Goal: Information Seeking & Learning: Learn about a topic

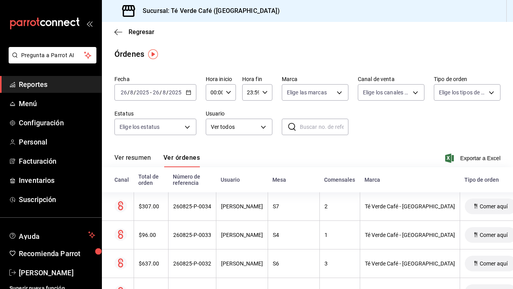
click at [42, 83] on span "Reportes" at bounding box center [57, 84] width 76 height 11
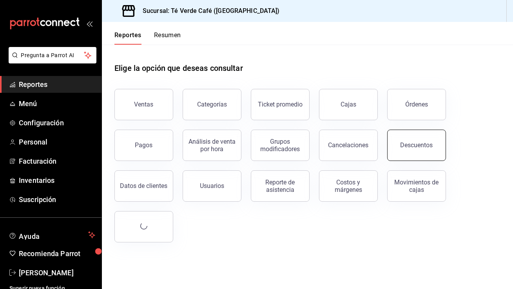
scroll to position [9200, 0]
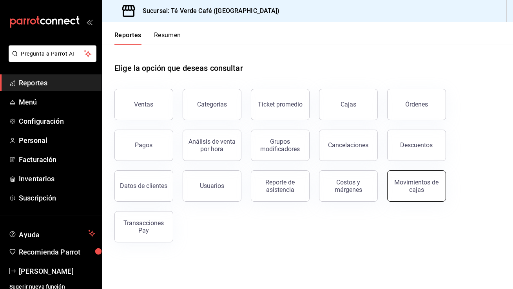
click at [426, 193] on div "Movimientos de cajas" at bounding box center [417, 186] width 49 height 15
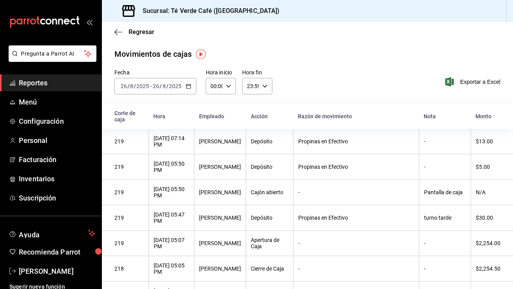
click at [188, 85] on icon "button" at bounding box center [188, 86] width 5 height 5
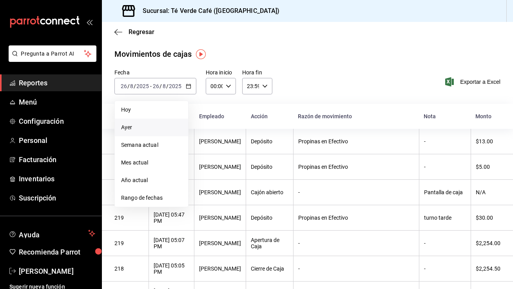
click at [136, 129] on span "Ayer" at bounding box center [151, 128] width 61 height 8
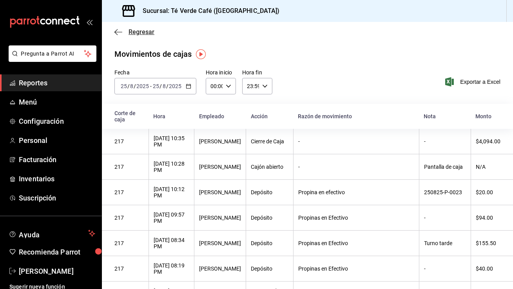
click at [117, 34] on icon "button" at bounding box center [119, 32] width 8 height 7
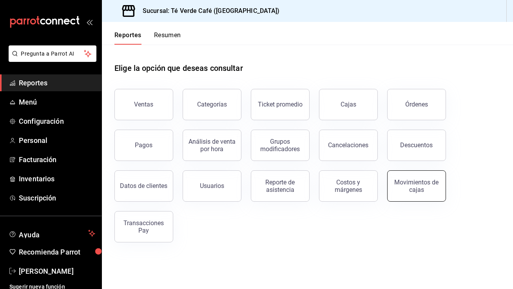
click at [407, 198] on button "Movimientos de cajas" at bounding box center [417, 186] width 59 height 31
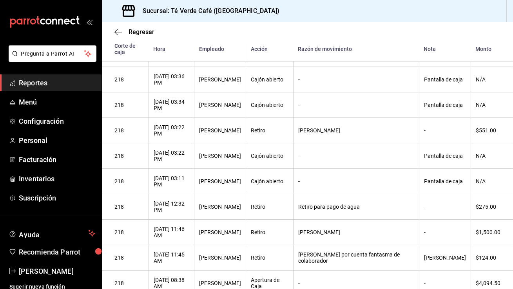
scroll to position [301, 0]
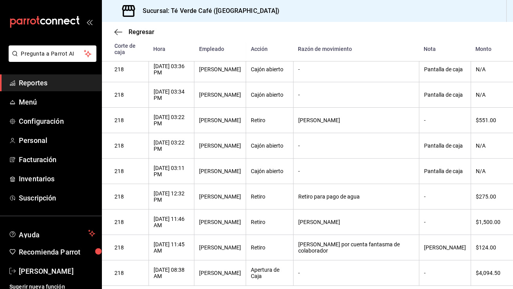
click at [36, 81] on span "Reportes" at bounding box center [57, 83] width 76 height 11
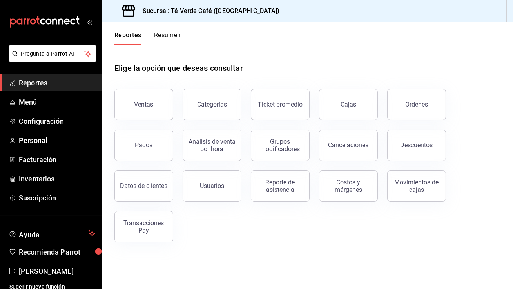
click at [170, 38] on button "Resumen" at bounding box center [167, 37] width 27 height 13
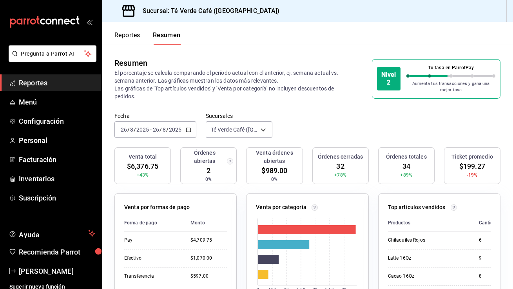
scroll to position [53, 0]
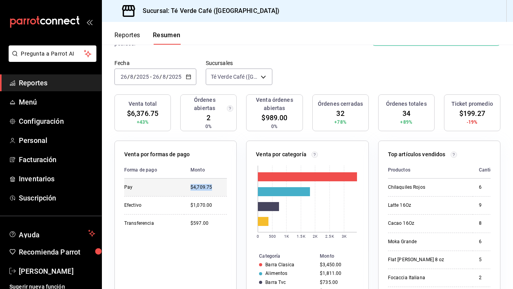
drag, startPoint x: 215, startPoint y: 189, endPoint x: 191, endPoint y: 189, distance: 24.3
click at [191, 189] on div "$4,709.75" at bounding box center [209, 187] width 36 height 7
copy div "$4,709.75"
click at [129, 38] on button "Reportes" at bounding box center [128, 37] width 26 height 13
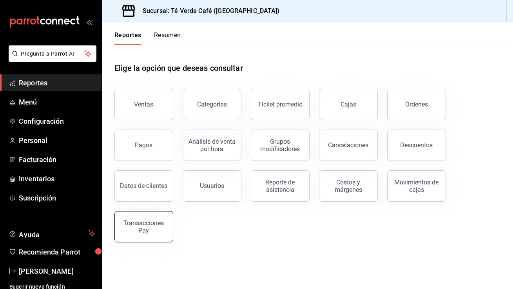
click at [160, 230] on div "Transacciones Pay" at bounding box center [144, 227] width 49 height 15
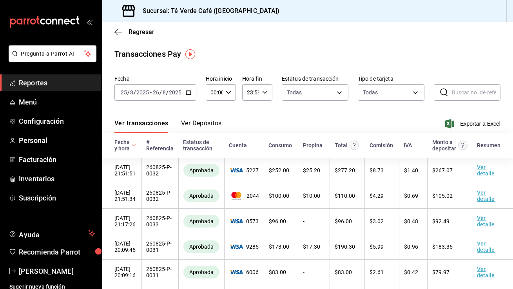
click at [187, 95] on \(Stroke\) "button" at bounding box center [188, 93] width 5 height 4
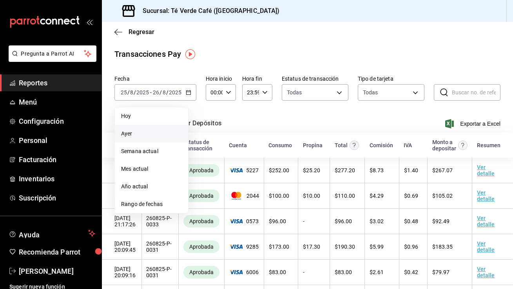
click at [148, 135] on span "Ayer" at bounding box center [151, 134] width 61 height 8
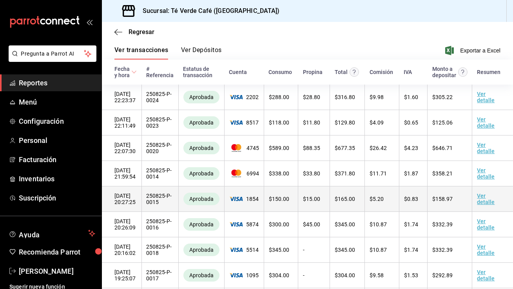
scroll to position [40, 0]
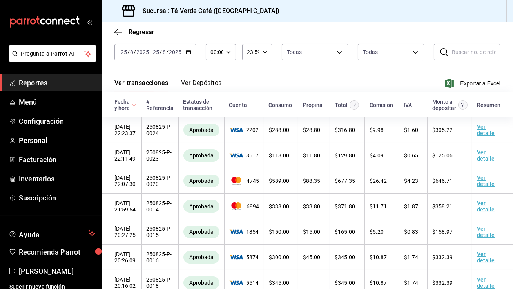
click at [40, 87] on span "Reportes" at bounding box center [57, 83] width 76 height 11
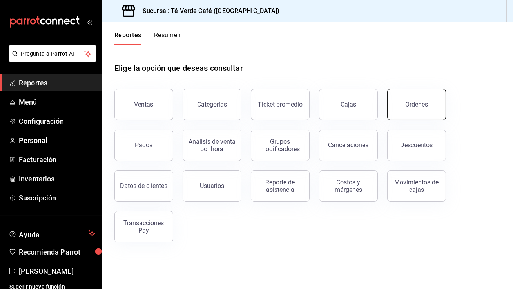
click at [399, 108] on button "Órdenes" at bounding box center [417, 104] width 59 height 31
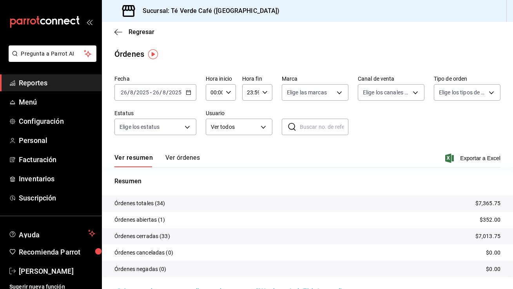
scroll to position [18, 0]
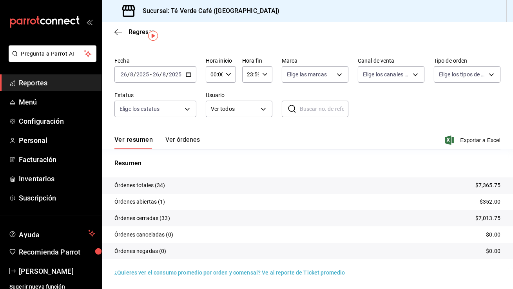
click at [195, 141] on button "Ver órdenes" at bounding box center [183, 142] width 35 height 13
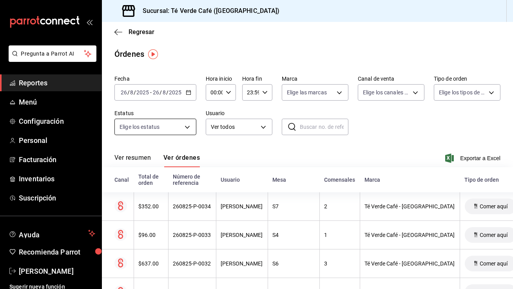
click at [184, 129] on body "Pregunta a Parrot AI Reportes Menú Configuración Personal Facturación Inventari…" at bounding box center [256, 144] width 513 height 289
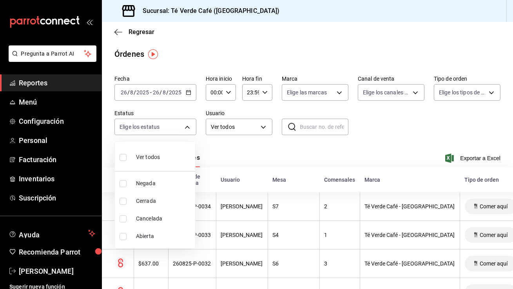
click at [123, 235] on input "checkbox" at bounding box center [123, 236] width 7 height 7
checkbox input "true"
type input "OPEN"
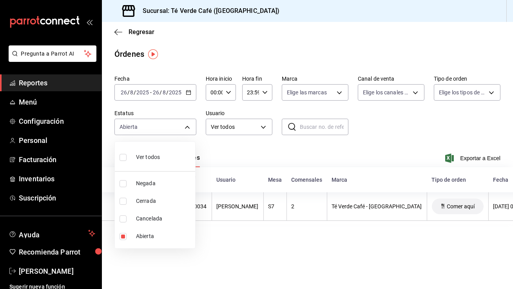
click at [399, 143] on div at bounding box center [256, 144] width 513 height 289
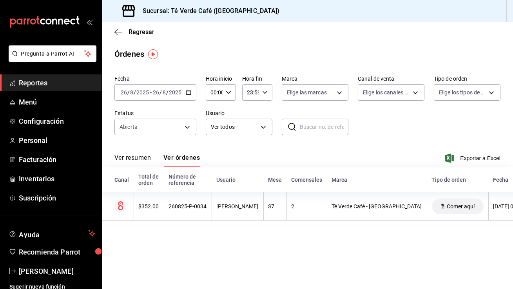
click at [47, 86] on span "Reportes" at bounding box center [57, 83] width 76 height 11
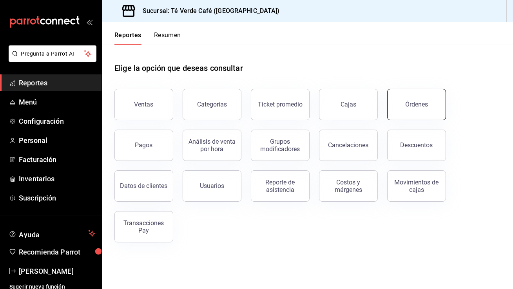
click at [411, 115] on button "Órdenes" at bounding box center [417, 104] width 59 height 31
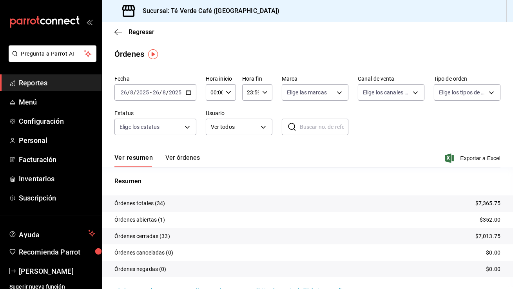
click at [187, 158] on button "Ver órdenes" at bounding box center [183, 160] width 35 height 13
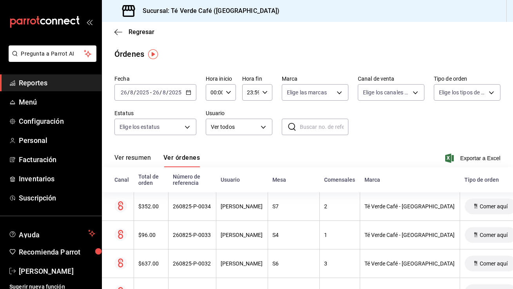
click at [140, 158] on button "Ver resumen" at bounding box center [133, 160] width 36 height 13
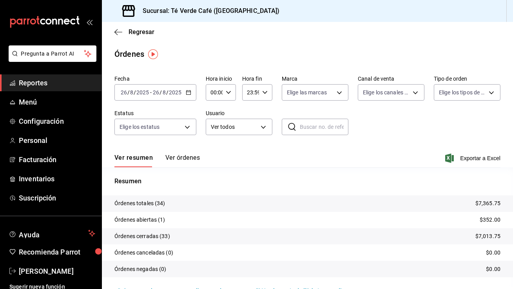
click at [183, 161] on button "Ver órdenes" at bounding box center [183, 160] width 35 height 13
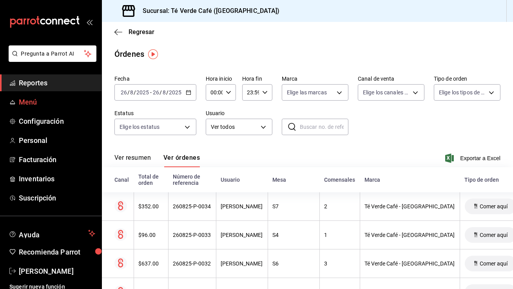
click at [30, 102] on span "Menú" at bounding box center [57, 102] width 76 height 11
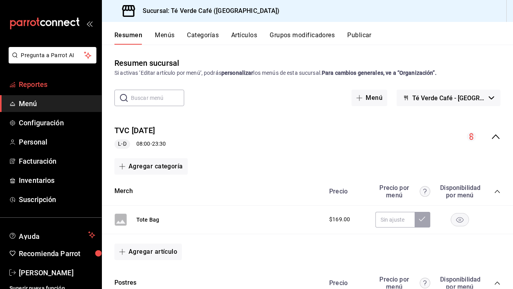
click at [44, 82] on span "Reportes" at bounding box center [57, 84] width 76 height 11
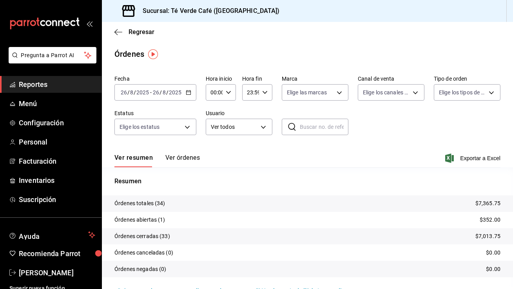
click at [42, 87] on span "Reportes" at bounding box center [57, 84] width 76 height 11
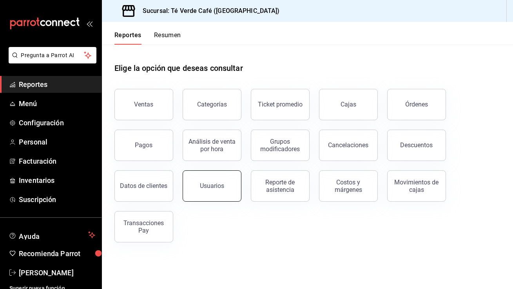
click at [230, 189] on button "Usuarios" at bounding box center [212, 186] width 59 height 31
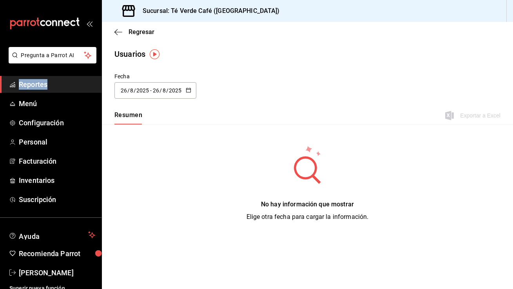
click at [189, 93] on button "button" at bounding box center [188, 90] width 5 height 7
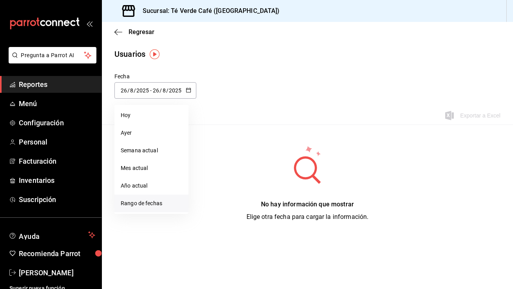
click at [152, 206] on li "Rango de fechas" at bounding box center [152, 204] width 74 height 18
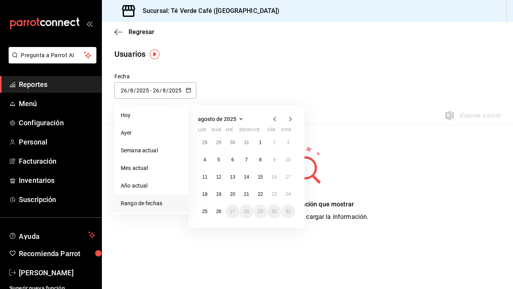
click at [270, 119] on div "agosto de 2025" at bounding box center [246, 119] width 97 height 9
click at [274, 119] on icon "button" at bounding box center [274, 119] width 3 height 5
click at [251, 140] on button "1" at bounding box center [247, 143] width 14 height 14
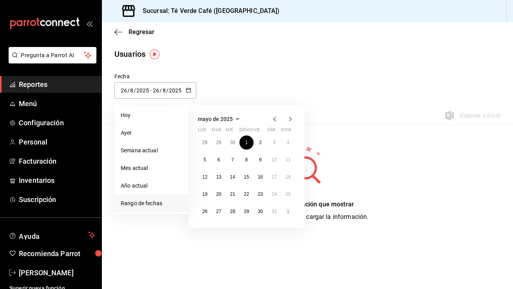
click at [291, 120] on icon "button" at bounding box center [290, 119] width 3 height 5
click at [222, 213] on button "26" at bounding box center [219, 212] width 14 height 14
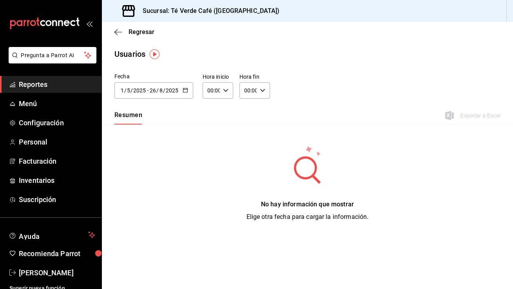
type input "[DATE]"
type input "1"
type input "5"
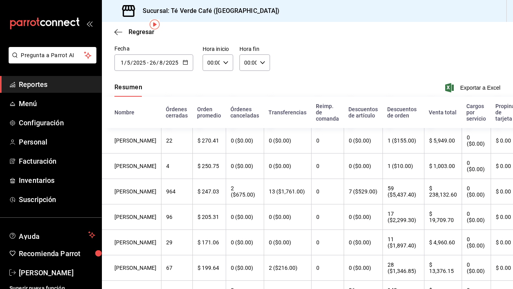
scroll to position [56, 0]
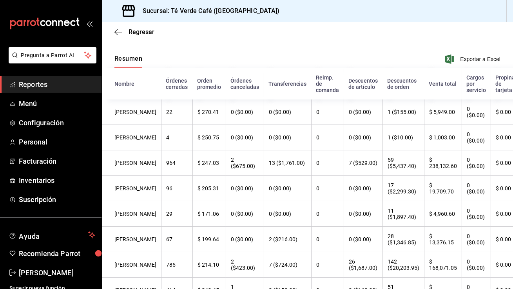
click at [47, 84] on span "Reportes" at bounding box center [57, 84] width 76 height 11
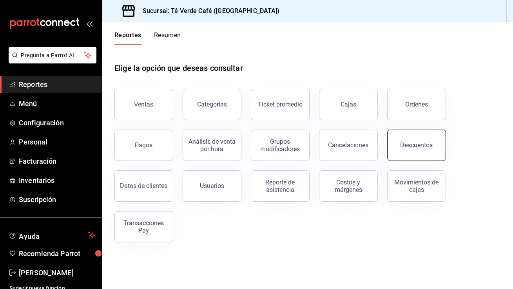
click at [416, 160] on div "Descuentos" at bounding box center [412, 140] width 68 height 41
click at [412, 151] on button "Descuentos" at bounding box center [417, 145] width 59 height 31
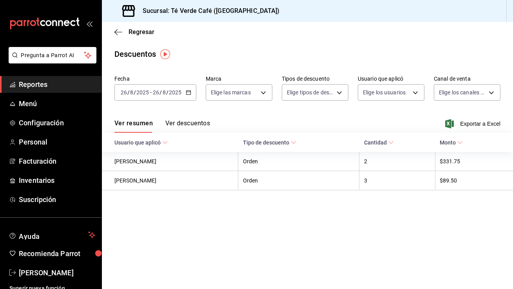
click at [202, 122] on button "Ver descuentos" at bounding box center [188, 126] width 45 height 13
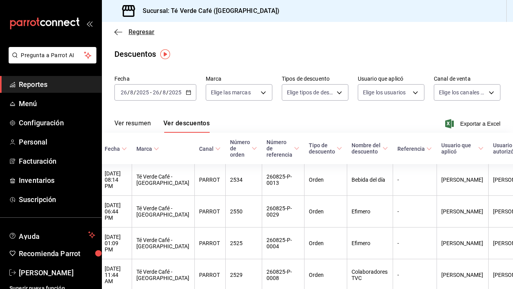
click at [118, 30] on icon "button" at bounding box center [119, 32] width 8 height 7
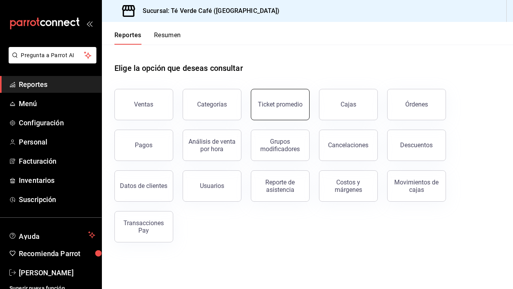
click at [281, 114] on button "Ticket promedio" at bounding box center [280, 104] width 59 height 31
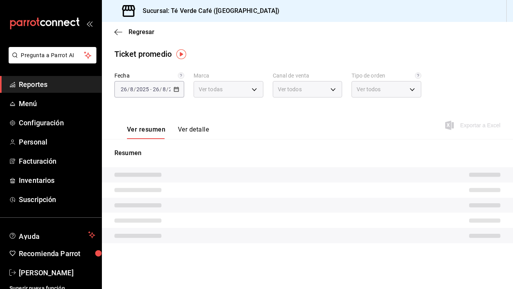
type input "758a6f1e-0dac-4099-973a-2f8b6b85c5fc"
type input "PARROT,UBER_EATS,RAPPI,DIDI_FOOD,ONLINE"
type input "2bf1a7ce-f1e6-4562-8861-fac63f4eac4b,7e6b721f-2569-450f-b61a-d8dacd7c23f4,46e30…"
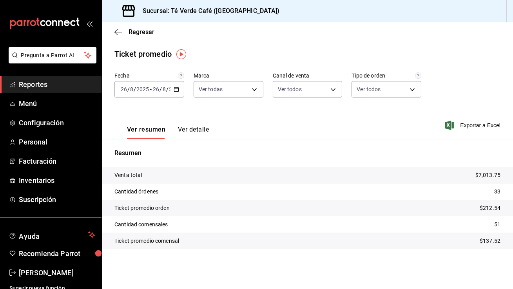
click at [47, 86] on span "Reportes" at bounding box center [57, 84] width 76 height 11
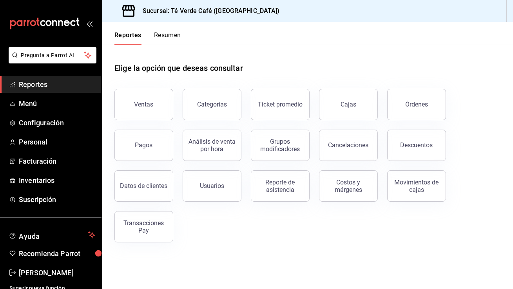
click at [158, 246] on div "Elige la opción que deseas consultar Ventas Categorías Ticket promedio Cajas Ór…" at bounding box center [307, 150] width 411 height 211
click at [158, 235] on button "Transacciones Pay" at bounding box center [144, 226] width 59 height 31
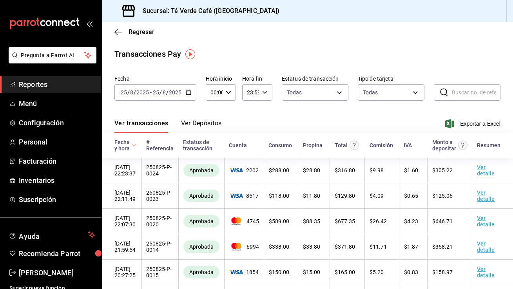
click at [42, 86] on span "Reportes" at bounding box center [57, 84] width 76 height 11
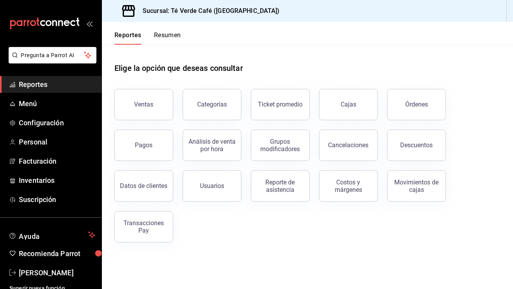
click at [33, 89] on span "Reportes" at bounding box center [57, 84] width 76 height 11
click at [417, 102] on div "Órdenes" at bounding box center [417, 104] width 23 height 7
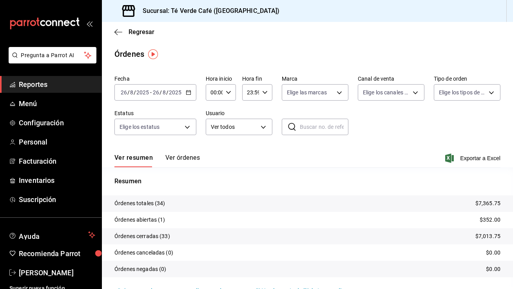
click at [190, 161] on button "Ver órdenes" at bounding box center [183, 160] width 35 height 13
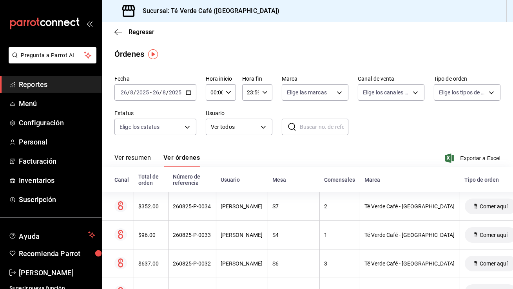
click at [45, 85] on span "Reportes" at bounding box center [57, 84] width 76 height 11
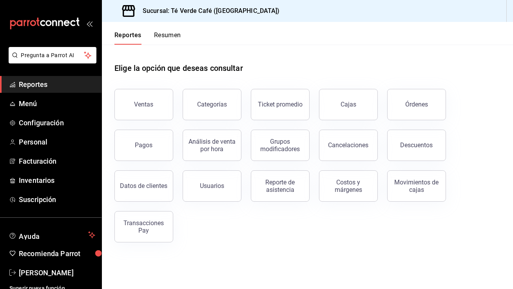
click at [42, 86] on span "Reportes" at bounding box center [57, 84] width 76 height 11
click at [353, 114] on button "Cajas" at bounding box center [348, 104] width 59 height 31
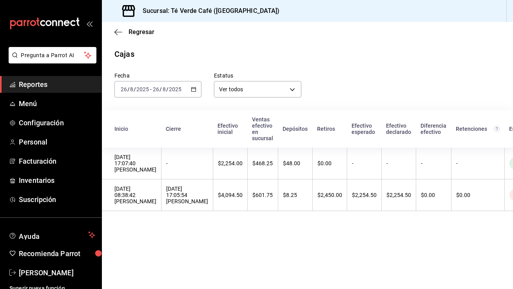
click at [45, 87] on span "Reportes" at bounding box center [57, 84] width 76 height 11
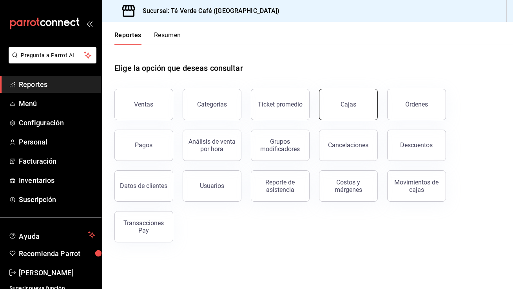
click at [347, 100] on button "Cajas" at bounding box center [348, 104] width 59 height 31
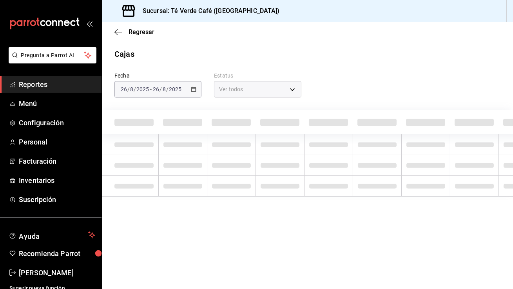
click at [347, 106] on div "Fecha [DATE] [DATE] - [DATE] [DATE] Estatus Ver todos ALL" at bounding box center [308, 128] width 386 height 137
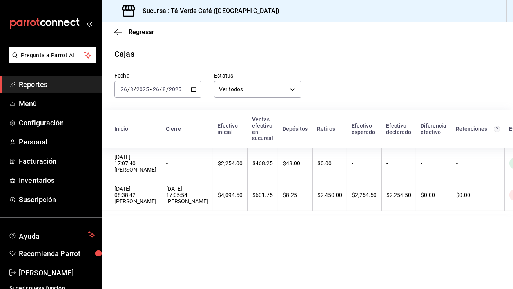
click at [39, 87] on span "Reportes" at bounding box center [57, 84] width 76 height 11
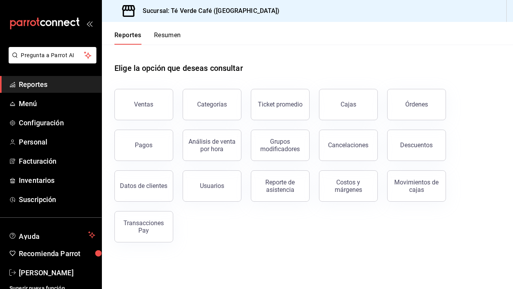
click at [29, 77] on link "Reportes" at bounding box center [51, 84] width 102 height 17
click at [139, 116] on button "Ventas" at bounding box center [144, 104] width 59 height 31
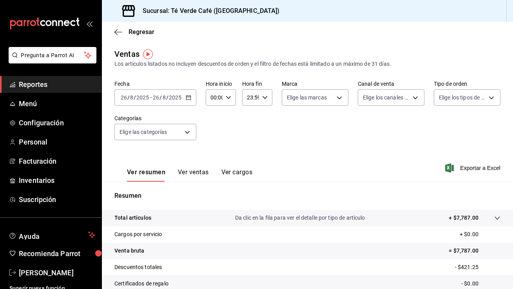
click at [196, 177] on button "Ver ventas" at bounding box center [193, 175] width 31 height 13
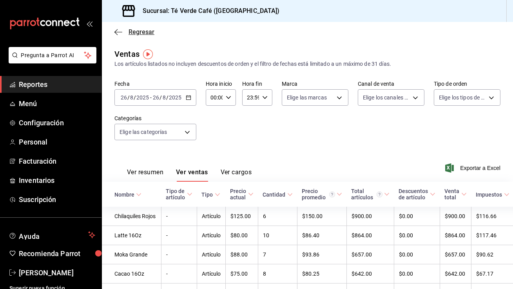
click at [131, 31] on span "Regresar" at bounding box center [142, 31] width 26 height 7
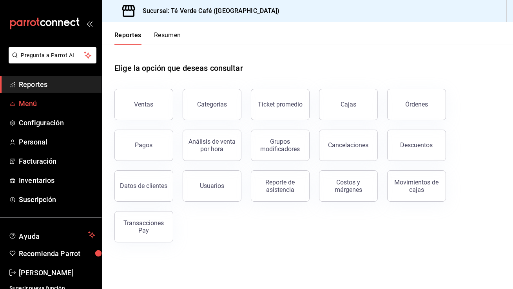
click at [24, 101] on span "Menú" at bounding box center [57, 103] width 76 height 11
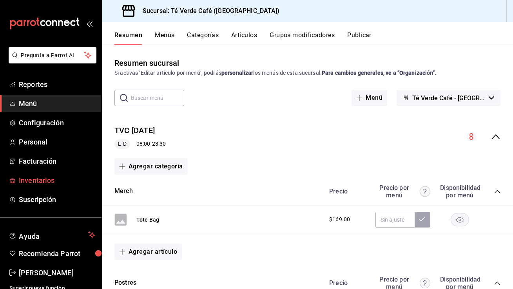
click at [34, 181] on span "Inventarios" at bounding box center [57, 180] width 76 height 11
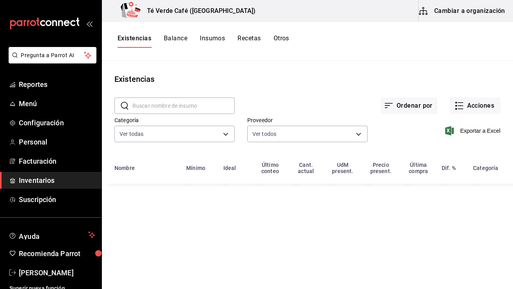
click at [182, 104] on input "text" at bounding box center [184, 106] width 102 height 16
type input "f"
type input "c"
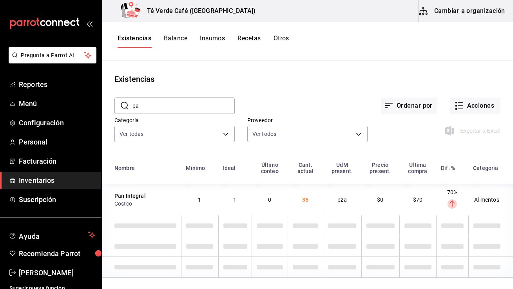
type input "p"
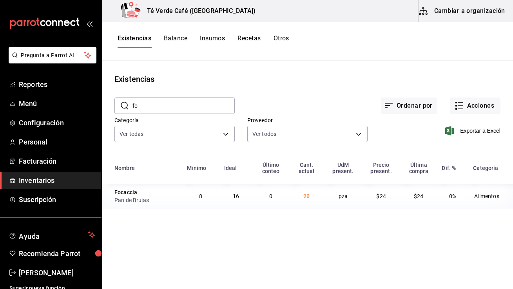
type input "f"
type input "c"
type input "b"
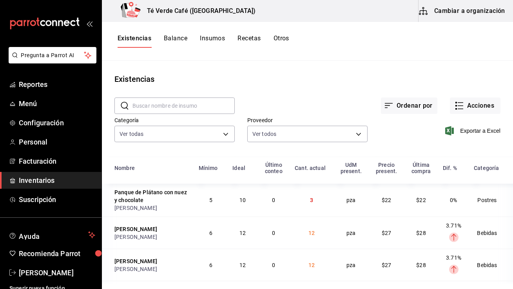
click at [175, 108] on input "text" at bounding box center [184, 106] width 102 height 16
type input "cacao"
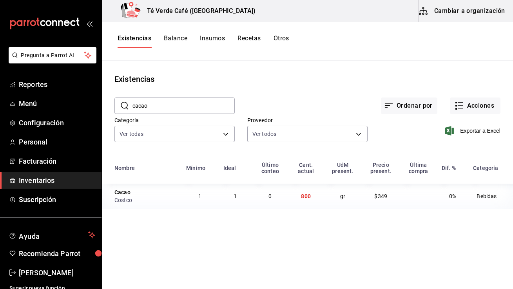
click at [183, 107] on input "cacao" at bounding box center [184, 106] width 102 height 16
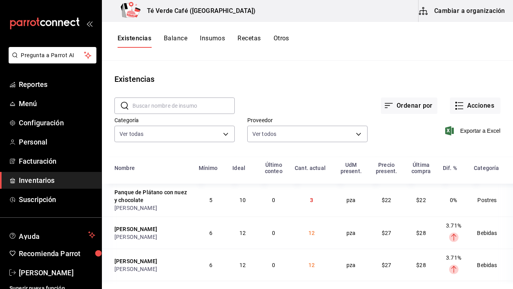
click at [181, 107] on input "text" at bounding box center [184, 106] width 102 height 16
click at [166, 109] on input "text" at bounding box center [184, 106] width 102 height 16
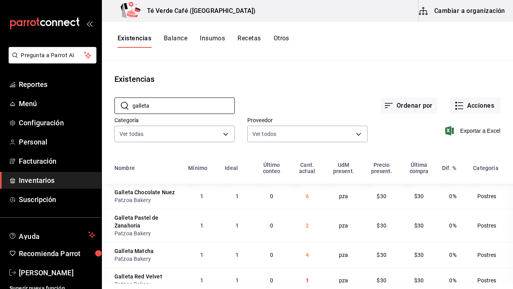
scroll to position [13, 0]
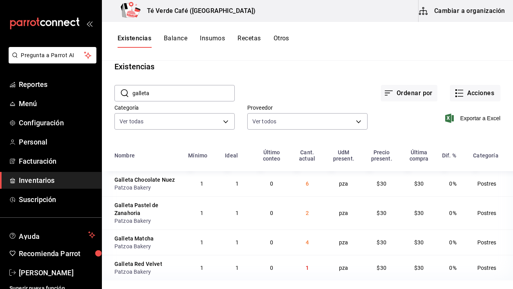
click at [188, 92] on input "galleta" at bounding box center [184, 94] width 102 height 16
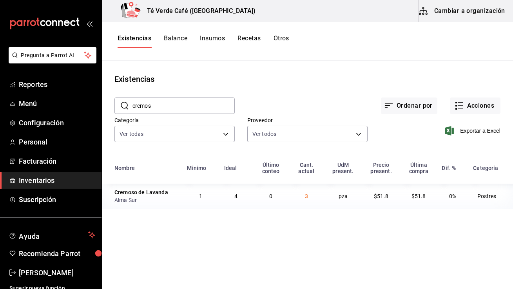
scroll to position [0, 0]
click at [188, 92] on div "​ cremos ​" at bounding box center [168, 99] width 133 height 29
click at [184, 107] on input "cremos" at bounding box center [184, 106] width 102 height 16
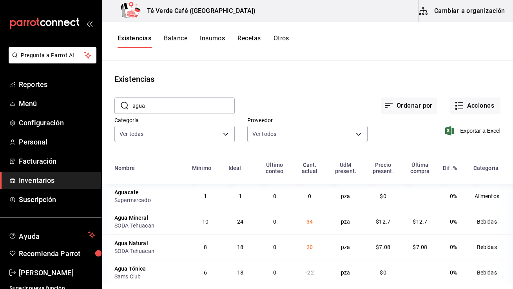
click at [186, 107] on input "agua" at bounding box center [184, 106] width 102 height 16
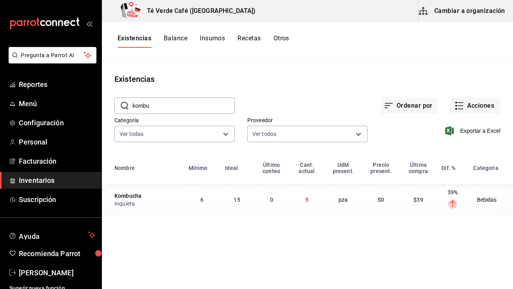
click at [151, 107] on input "kombu" at bounding box center [184, 106] width 102 height 16
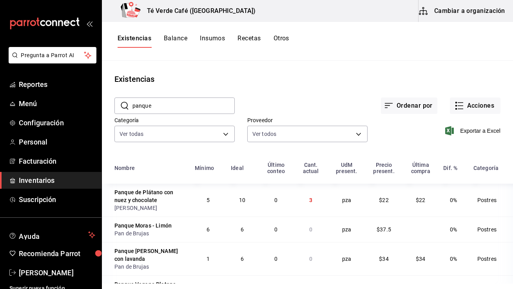
click at [185, 101] on input "panque" at bounding box center [184, 106] width 102 height 16
type input "d"
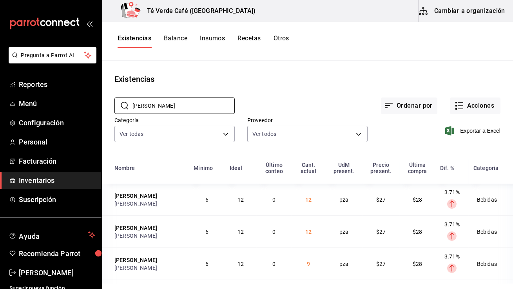
scroll to position [33, 0]
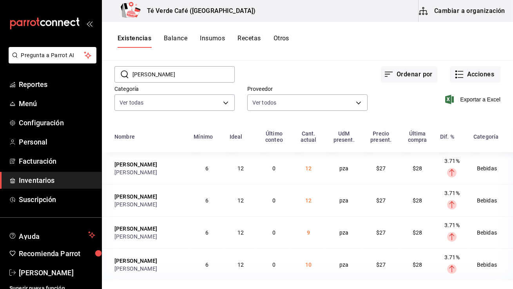
click at [184, 70] on input "[PERSON_NAME]" at bounding box center [184, 75] width 102 height 16
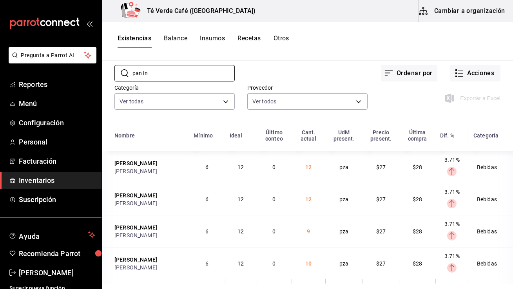
scroll to position [0, 0]
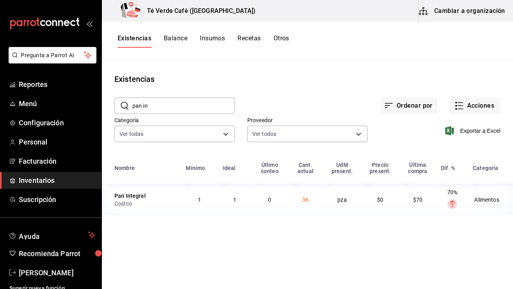
click at [168, 101] on input "pan in" at bounding box center [184, 106] width 102 height 16
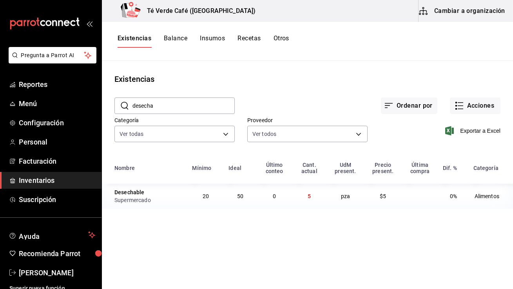
click at [150, 104] on input "desecha" at bounding box center [184, 106] width 102 height 16
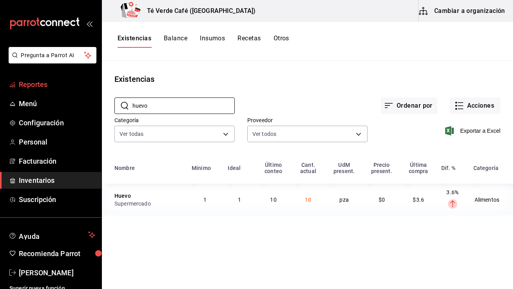
type input "huevo"
click at [40, 87] on span "Reportes" at bounding box center [57, 84] width 76 height 11
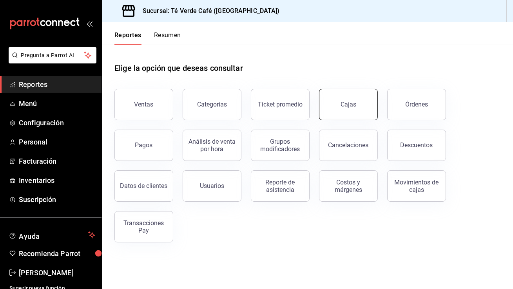
click at [357, 114] on button "Cajas" at bounding box center [348, 104] width 59 height 31
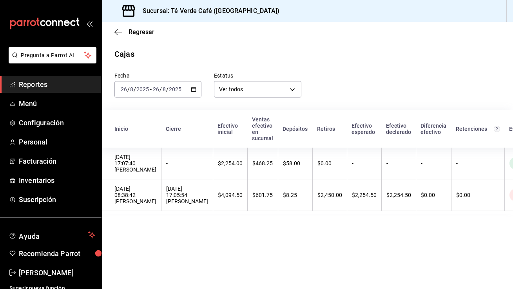
click at [46, 88] on span "Reportes" at bounding box center [57, 84] width 76 height 11
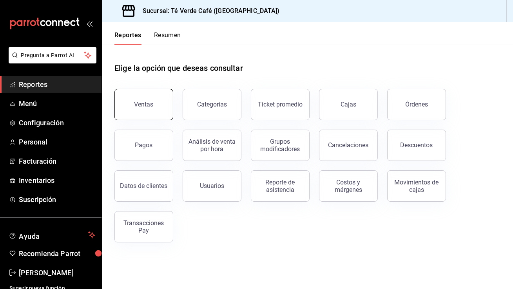
scroll to position [9200, 0]
click at [166, 109] on button "Ventas" at bounding box center [144, 104] width 59 height 31
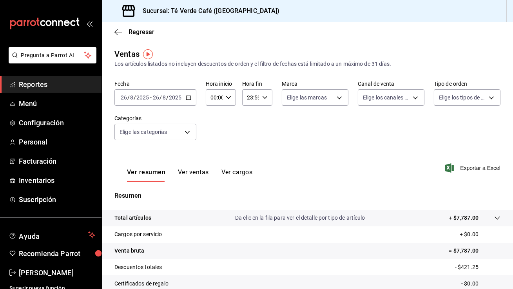
click at [41, 89] on span "Reportes" at bounding box center [57, 84] width 76 height 11
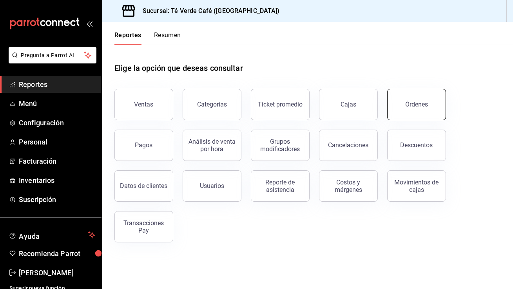
click at [424, 115] on button "Órdenes" at bounding box center [417, 104] width 59 height 31
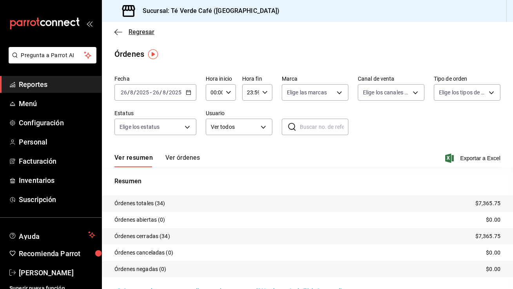
click at [134, 31] on span "Regresar" at bounding box center [142, 31] width 26 height 7
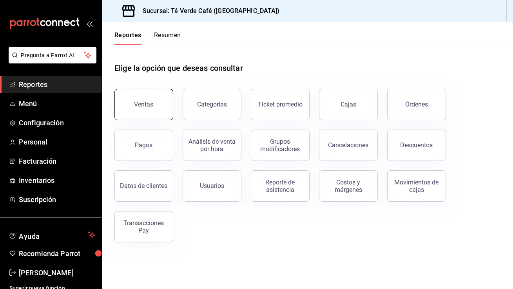
click at [151, 116] on button "Ventas" at bounding box center [144, 104] width 59 height 31
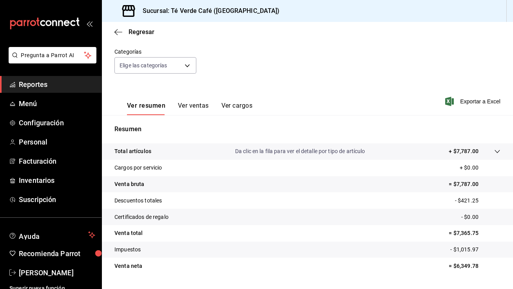
scroll to position [86, 0]
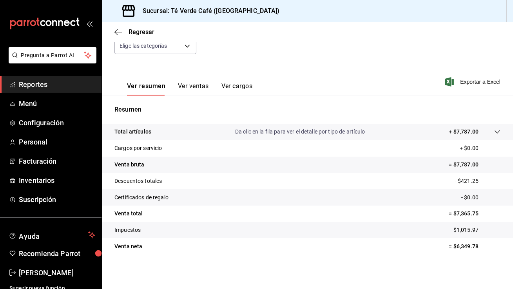
click at [36, 88] on span "Reportes" at bounding box center [57, 84] width 76 height 11
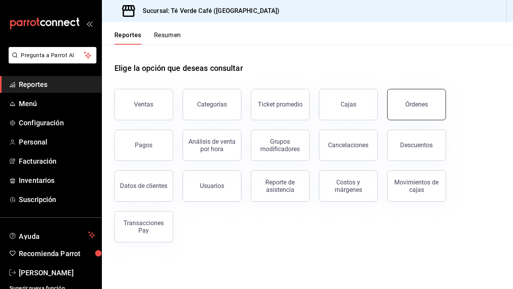
click at [417, 111] on button "Órdenes" at bounding box center [417, 104] width 59 height 31
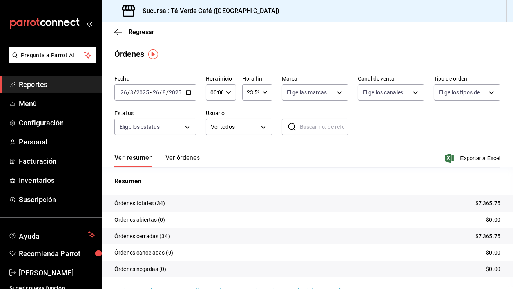
click at [189, 158] on button "Ver órdenes" at bounding box center [183, 160] width 35 height 13
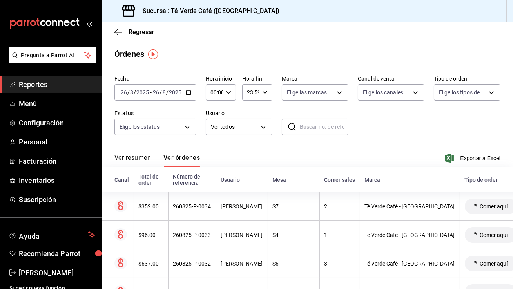
click at [20, 85] on span "Reportes" at bounding box center [57, 84] width 76 height 11
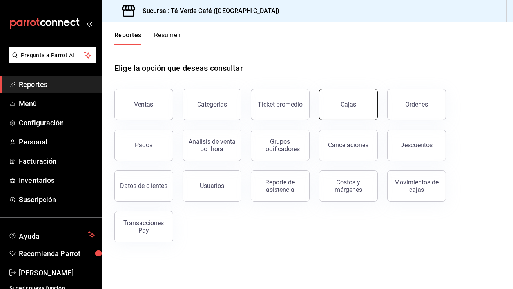
click at [349, 105] on div "Cajas" at bounding box center [349, 104] width 16 height 7
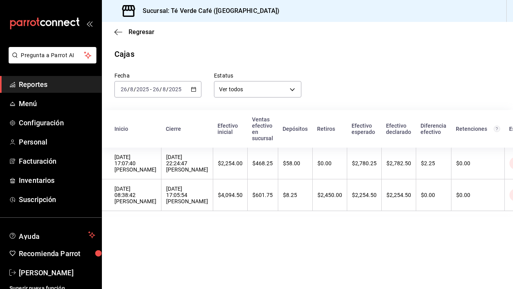
click at [41, 85] on span "Reportes" at bounding box center [57, 84] width 76 height 11
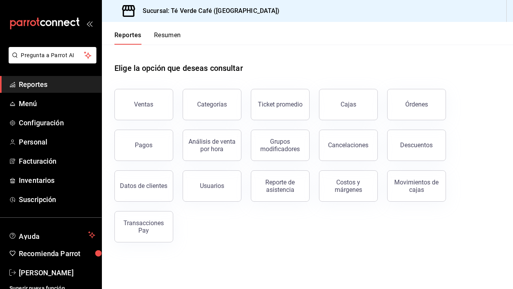
click at [46, 84] on span "Reportes" at bounding box center [57, 84] width 76 height 11
